Goal: Transaction & Acquisition: Purchase product/service

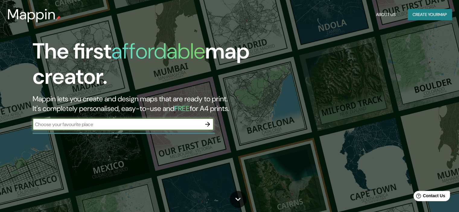
click at [98, 127] on input "text" at bounding box center [117, 124] width 169 height 7
type input "sullana"
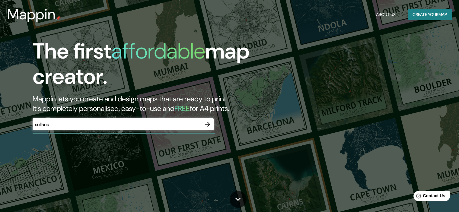
click at [150, 141] on div "The first affordable map creator. Mappin lets you create and design maps that a…" at bounding box center [229, 106] width 459 height 212
click at [212, 126] on button "button" at bounding box center [208, 124] width 12 height 12
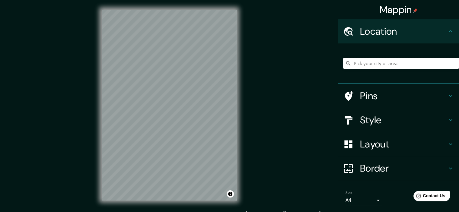
click at [365, 65] on input "Pick your city or area" at bounding box center [401, 63] width 116 height 11
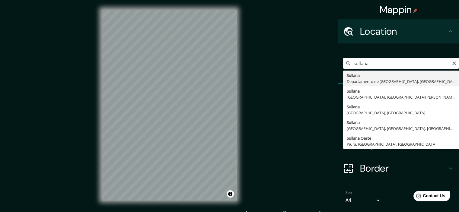
type input "Sullana, Departamento de Piura, Perú"
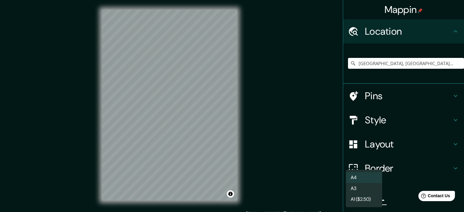
click at [373, 200] on body "Mappin Location Sullana, Departamento de Piura, Perú Pins Style Layout Border C…" at bounding box center [232, 106] width 464 height 212
click at [371, 186] on li "A3" at bounding box center [364, 188] width 36 height 11
type input "a4"
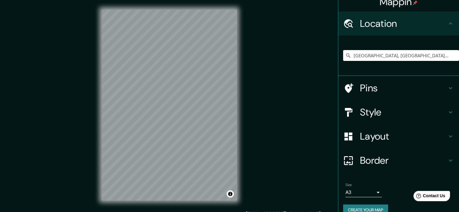
scroll to position [18, 0]
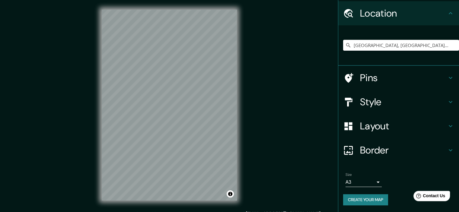
click at [379, 198] on button "Create your map" at bounding box center [365, 199] width 45 height 11
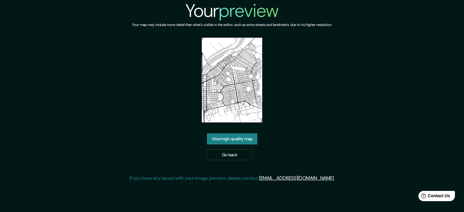
click at [255, 135] on link "View high quality map" at bounding box center [232, 138] width 50 height 11
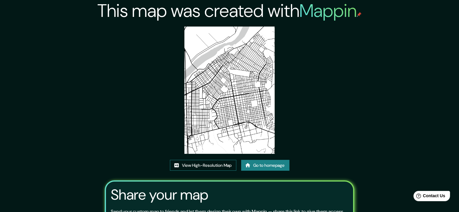
click at [217, 167] on link "View High-Resolution Map" at bounding box center [203, 165] width 66 height 11
drag, startPoint x: 243, startPoint y: 92, endPoint x: 219, endPoint y: 161, distance: 73.6
click at [268, 163] on link "Go to homepage" at bounding box center [265, 165] width 48 height 11
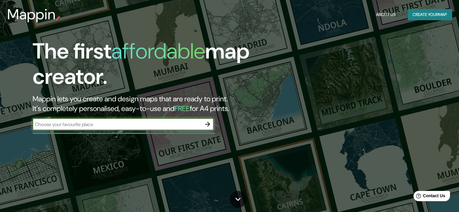
click at [163, 126] on input "text" at bounding box center [117, 124] width 169 height 7
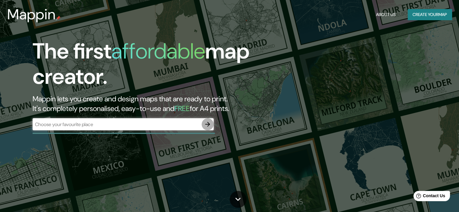
click at [207, 126] on icon "button" at bounding box center [207, 124] width 7 height 7
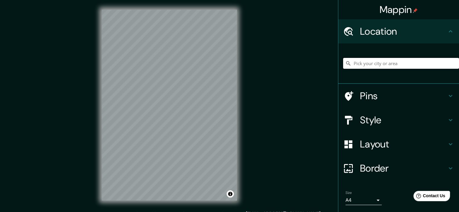
click at [387, 65] on input "Pick your city or area" at bounding box center [401, 63] width 116 height 11
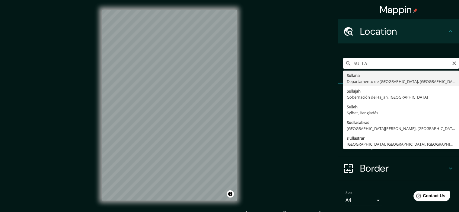
type input "Sullana, Departamento de Piura, Perú"
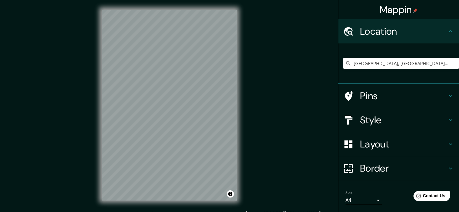
click at [360, 200] on body "Mappin Location Sullana, Departamento de Piura, Perú Pins Style Layout Border C…" at bounding box center [229, 106] width 459 height 212
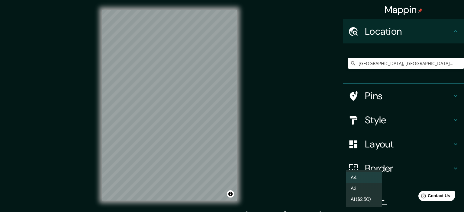
click at [359, 188] on li "A3" at bounding box center [364, 188] width 36 height 11
type input "a4"
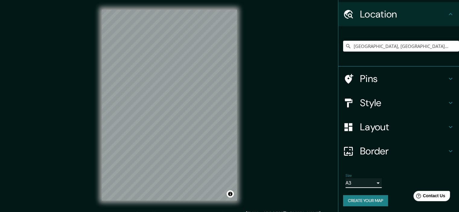
scroll to position [18, 0]
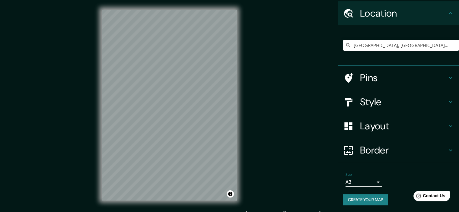
click at [372, 198] on button "Create your map" at bounding box center [365, 199] width 45 height 11
